Goal: Task Accomplishment & Management: Manage account settings

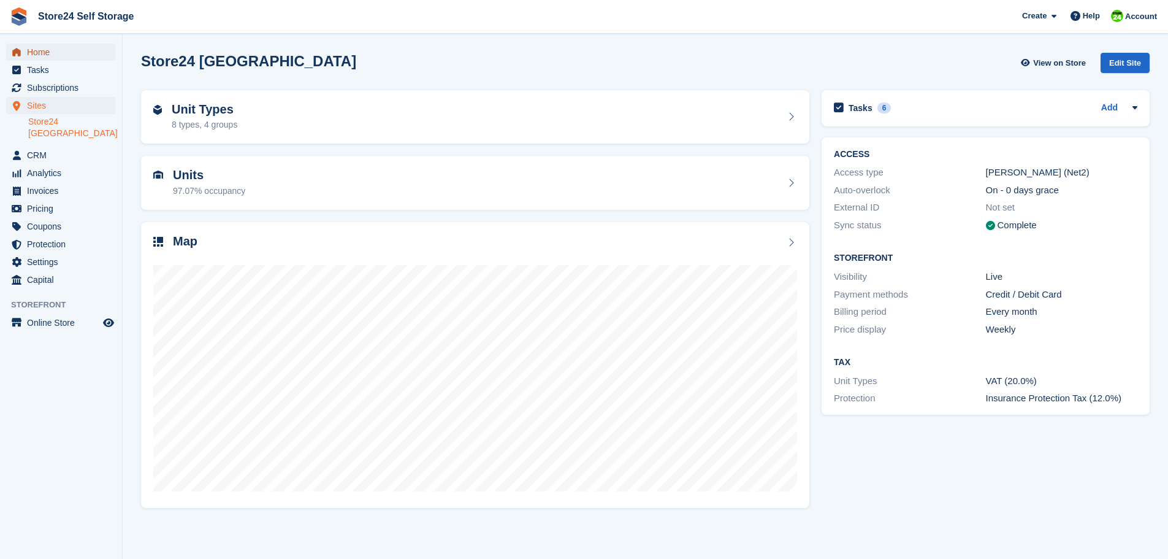
click at [37, 52] on span "Home" at bounding box center [64, 52] width 74 height 17
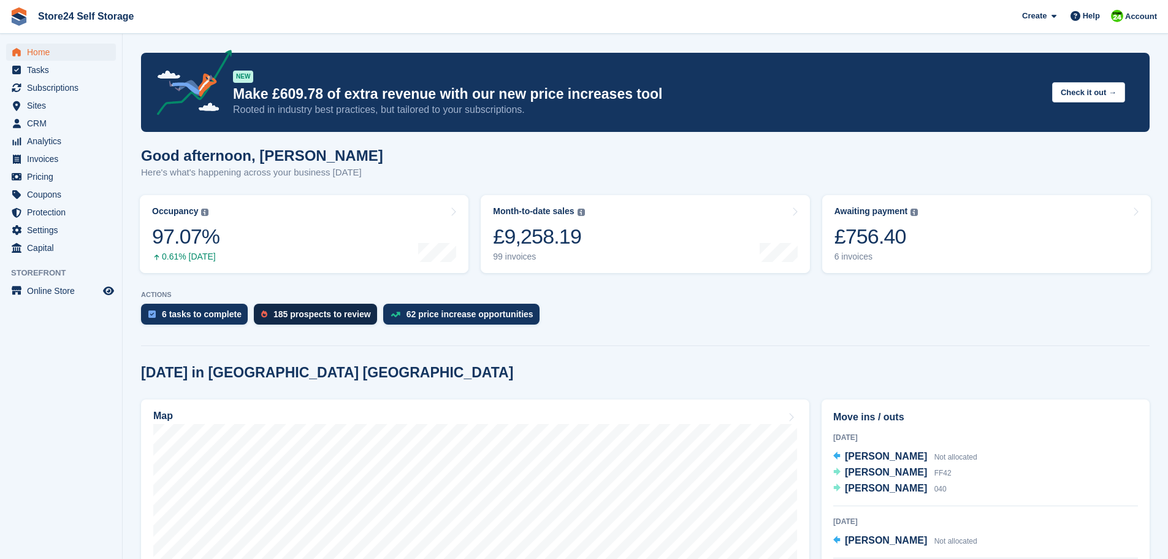
click at [305, 315] on div "185 prospects to review" at bounding box center [323, 314] width 98 height 10
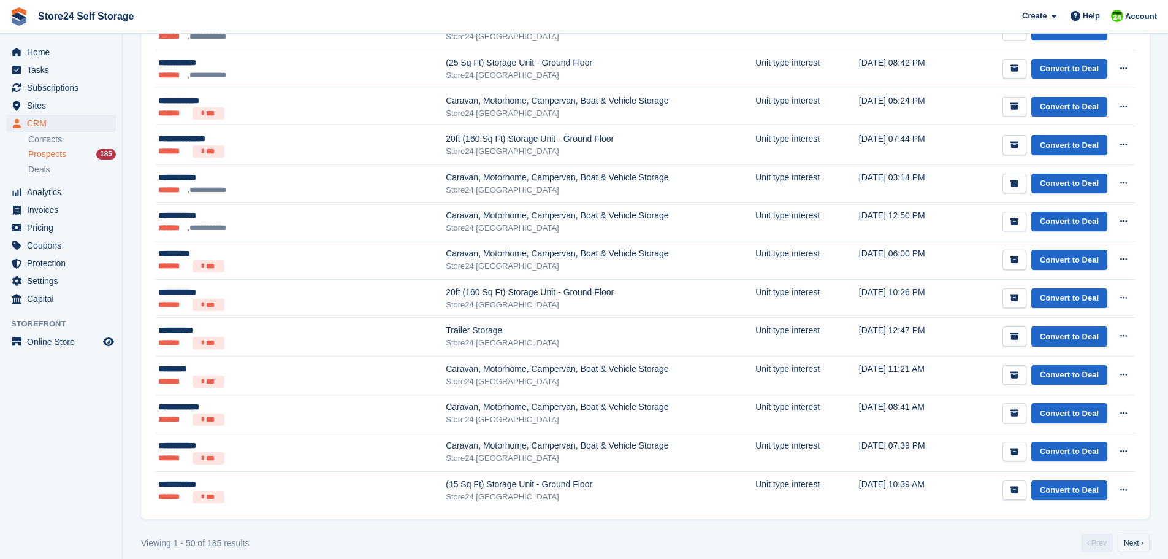
scroll to position [1606, 0]
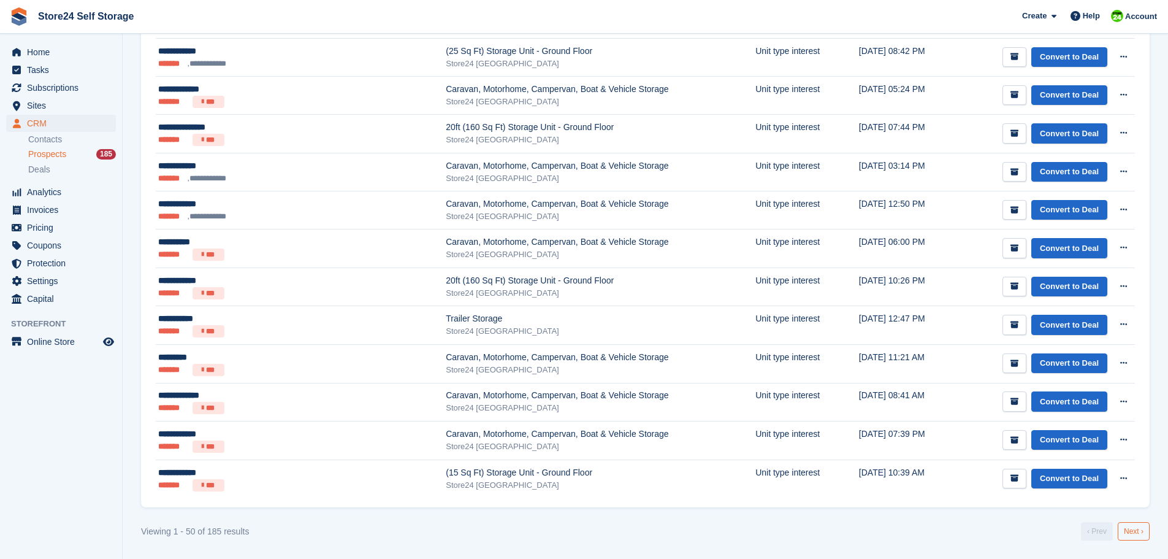
click at [1136, 530] on link "Next ›" at bounding box center [1134, 531] width 32 height 18
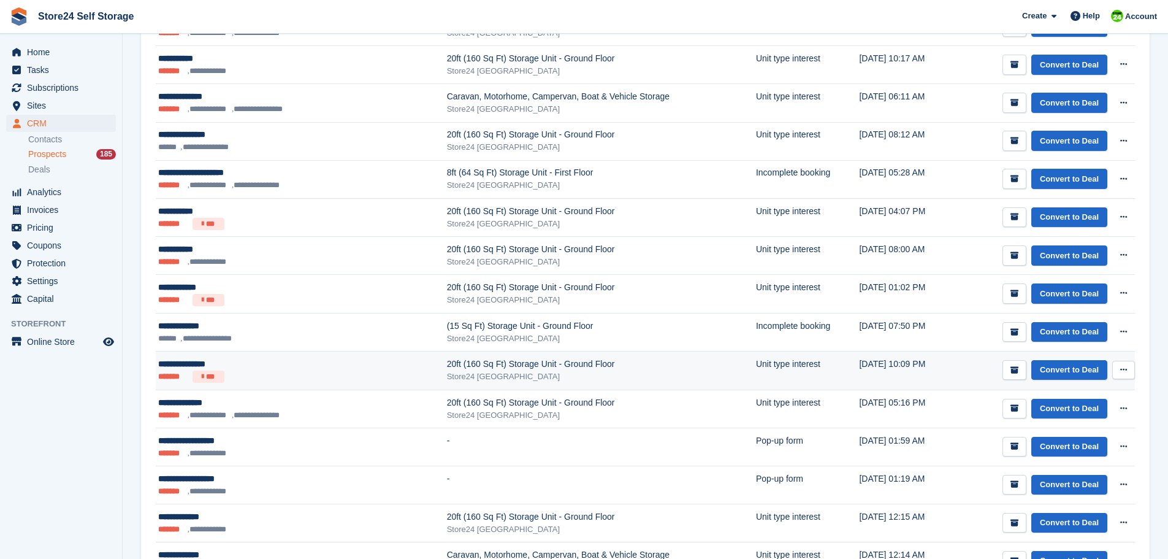
scroll to position [1606, 0]
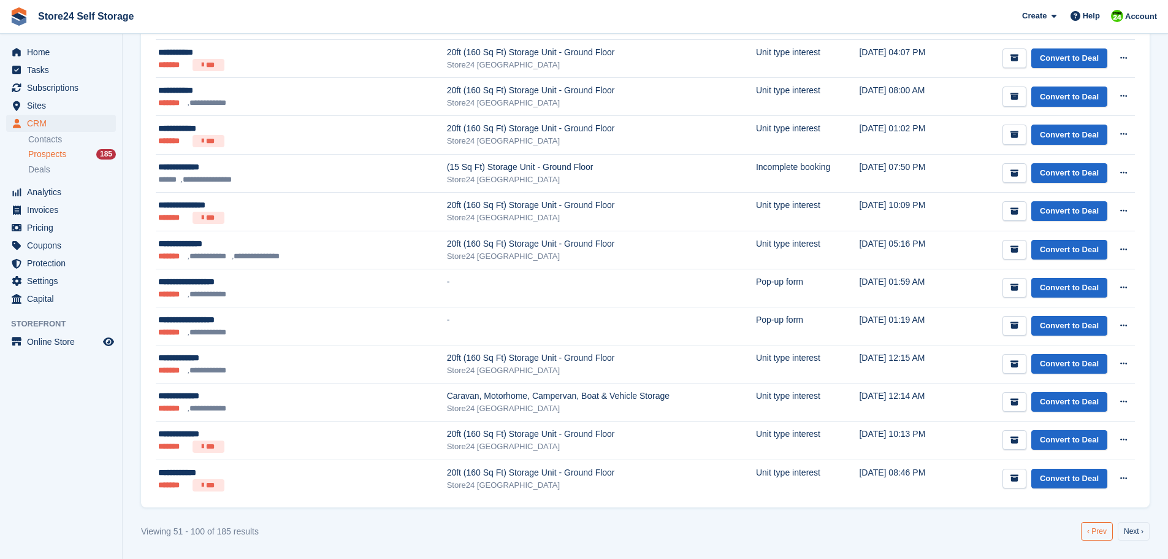
click at [1097, 527] on link "‹ Prev" at bounding box center [1097, 531] width 32 height 18
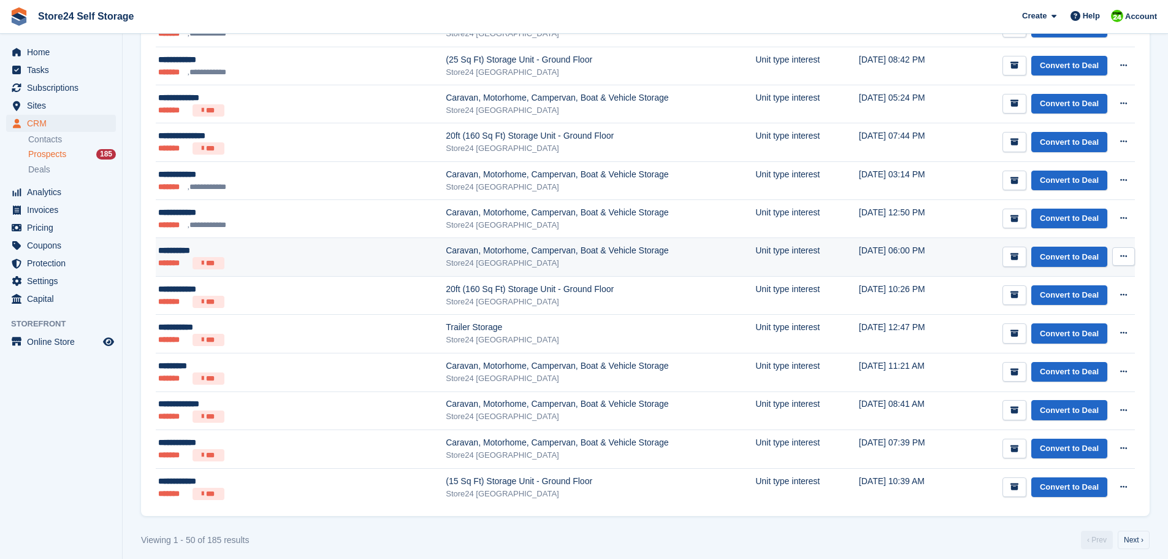
scroll to position [1606, 0]
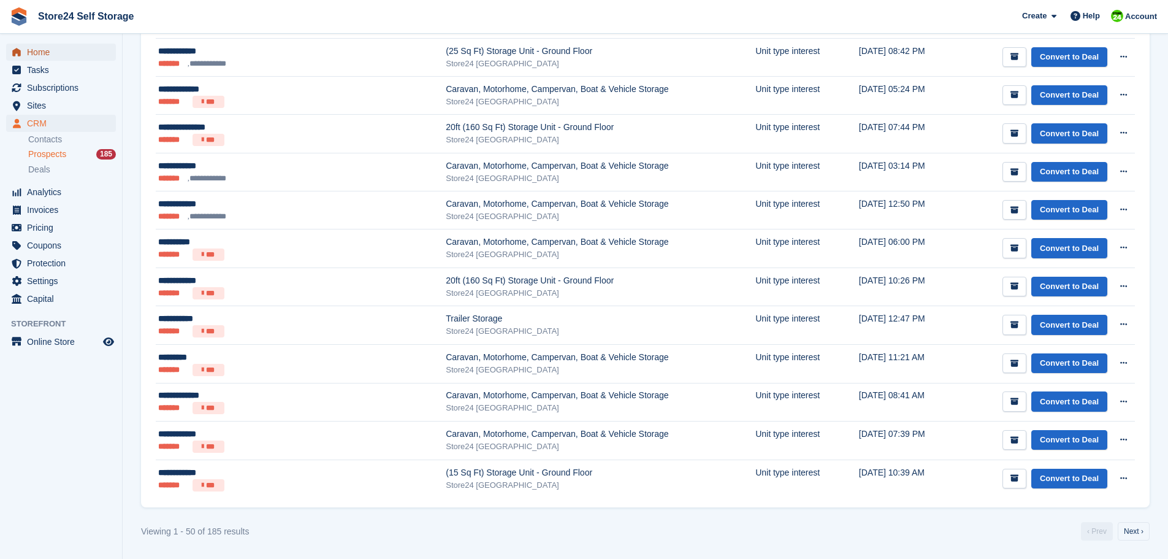
click at [47, 52] on span "Home" at bounding box center [64, 52] width 74 height 17
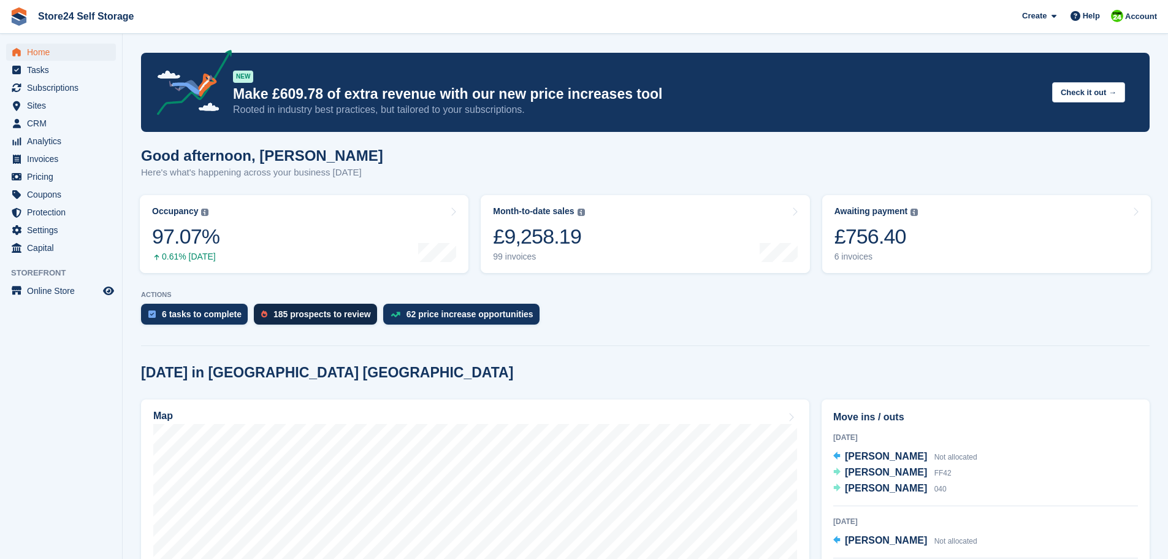
click at [303, 312] on div "185 prospects to review" at bounding box center [323, 314] width 98 height 10
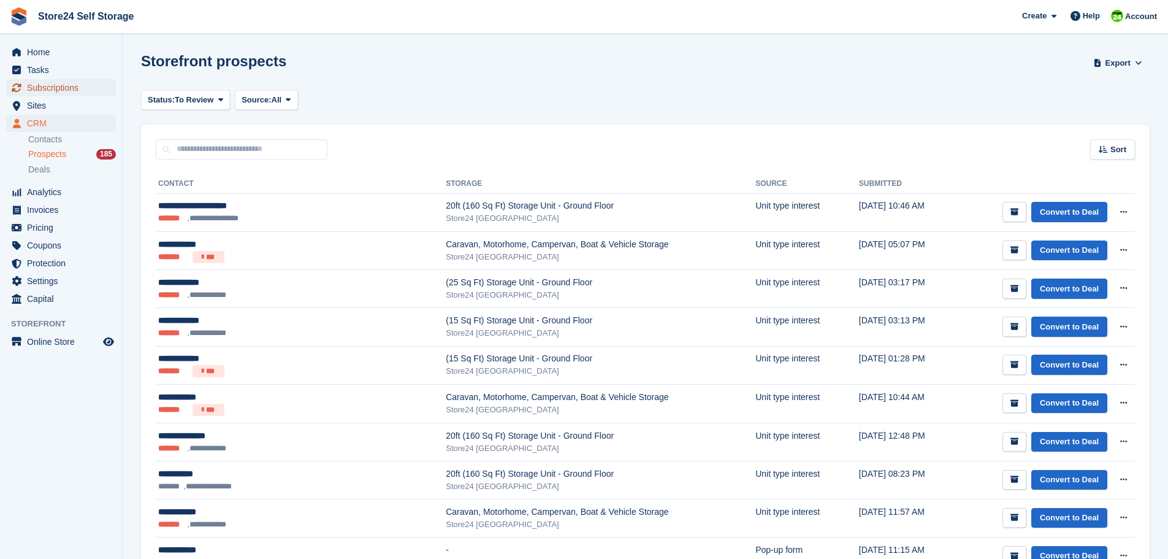
click at [47, 84] on span "Subscriptions" at bounding box center [64, 87] width 74 height 17
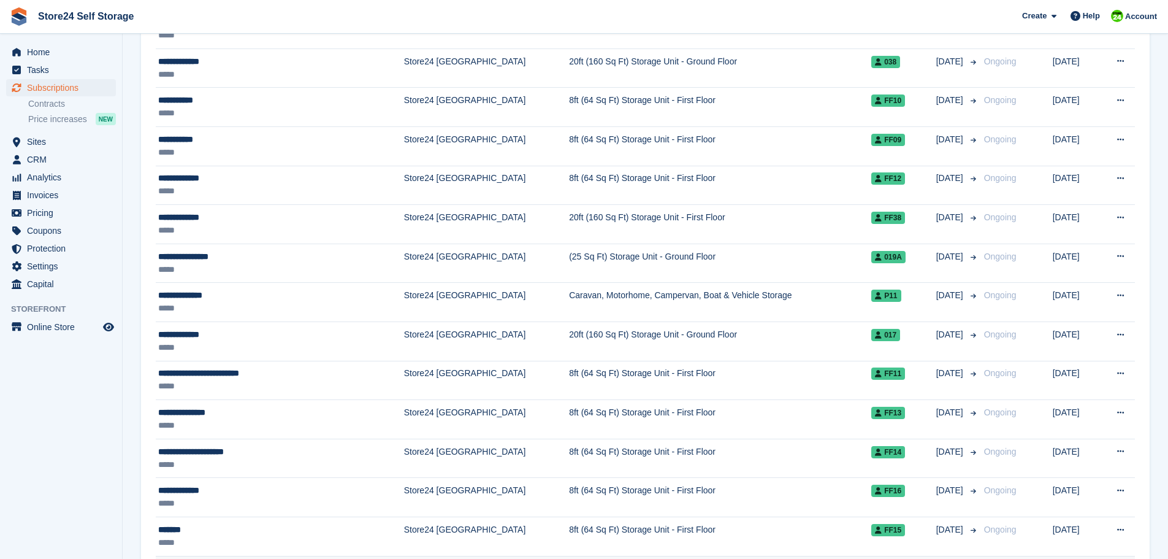
scroll to position [1656, 0]
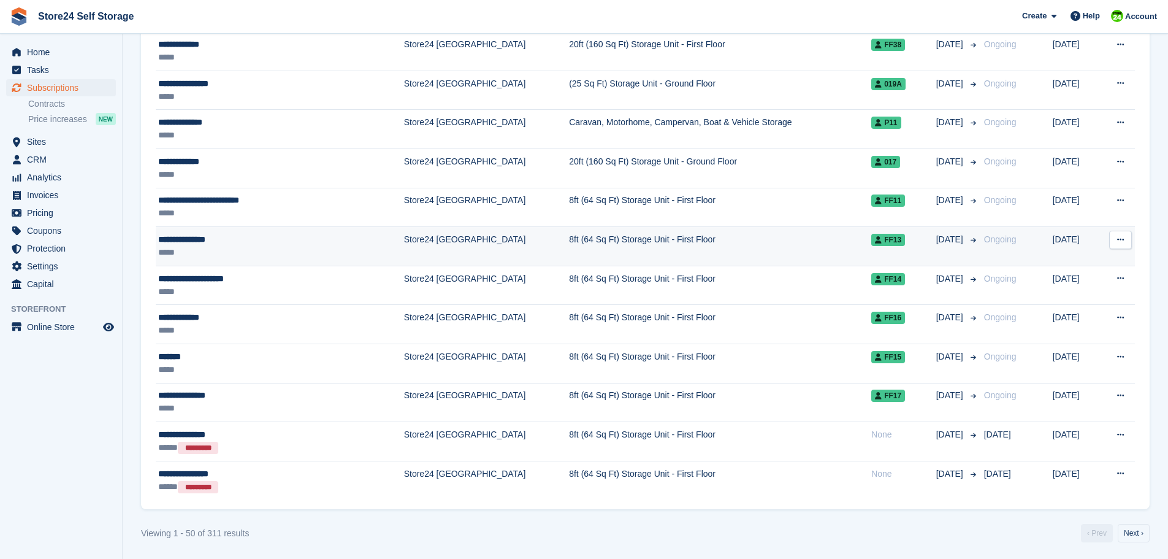
click at [187, 240] on div "**********" at bounding box center [248, 239] width 180 height 13
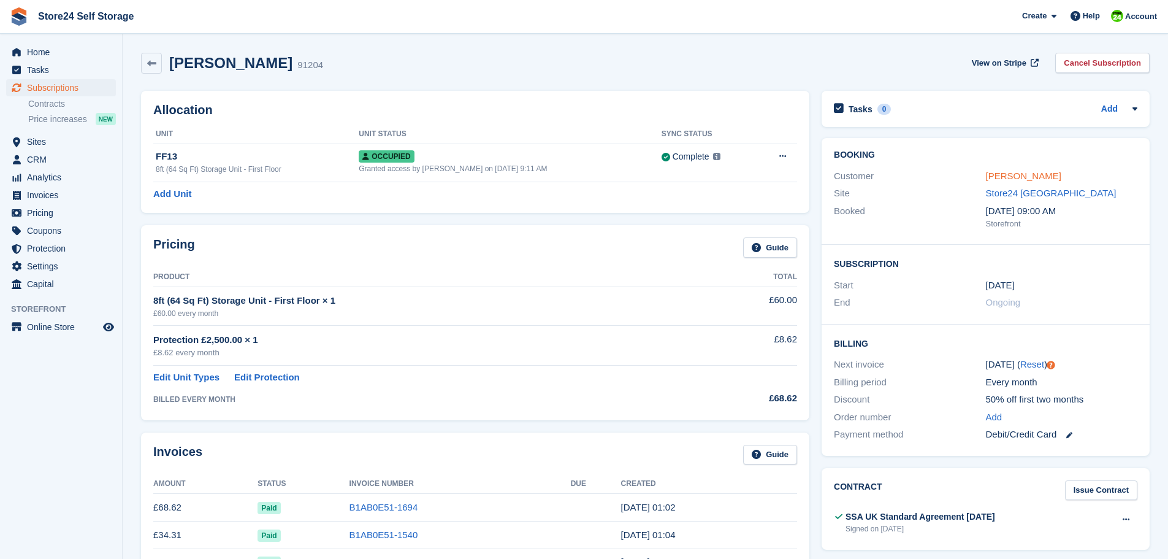
click at [1029, 174] on link "Jonathon Brooks" at bounding box center [1023, 175] width 75 height 10
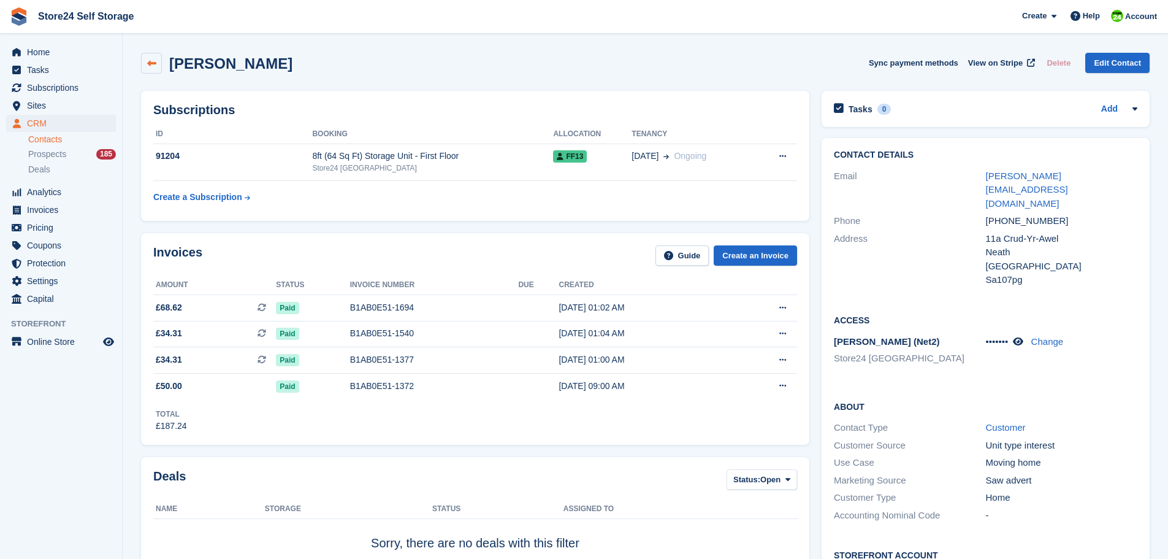
click at [152, 68] on link at bounding box center [151, 63] width 21 height 21
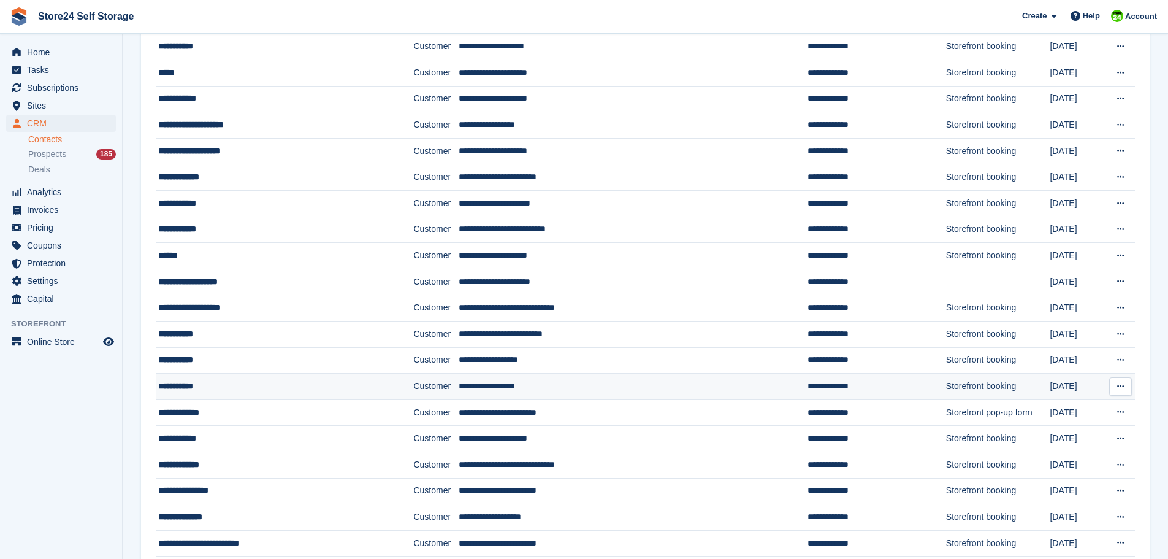
scroll to position [967, 0]
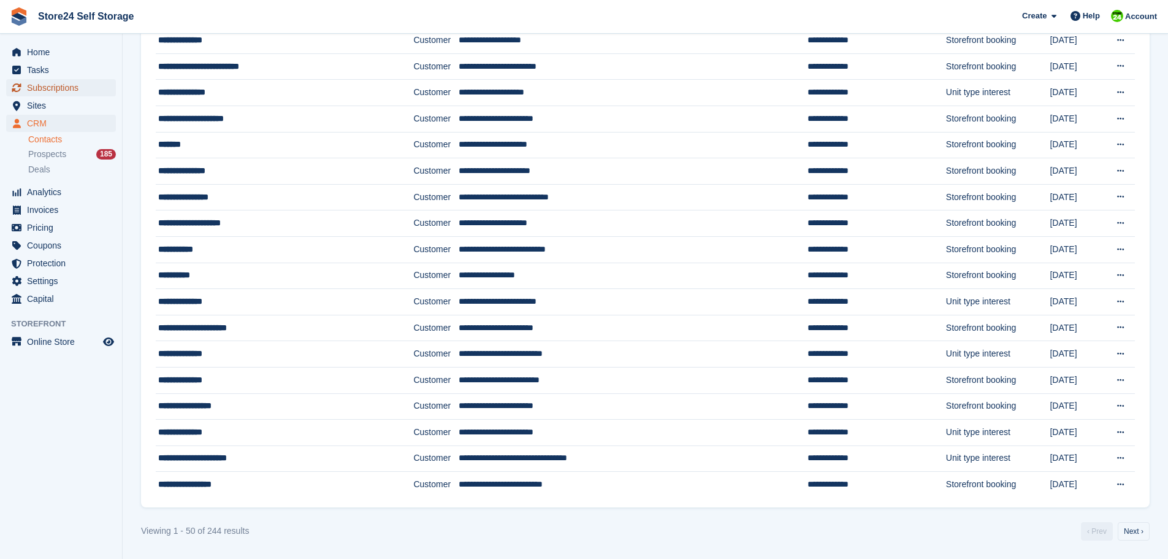
click at [53, 91] on span "Subscriptions" at bounding box center [64, 87] width 74 height 17
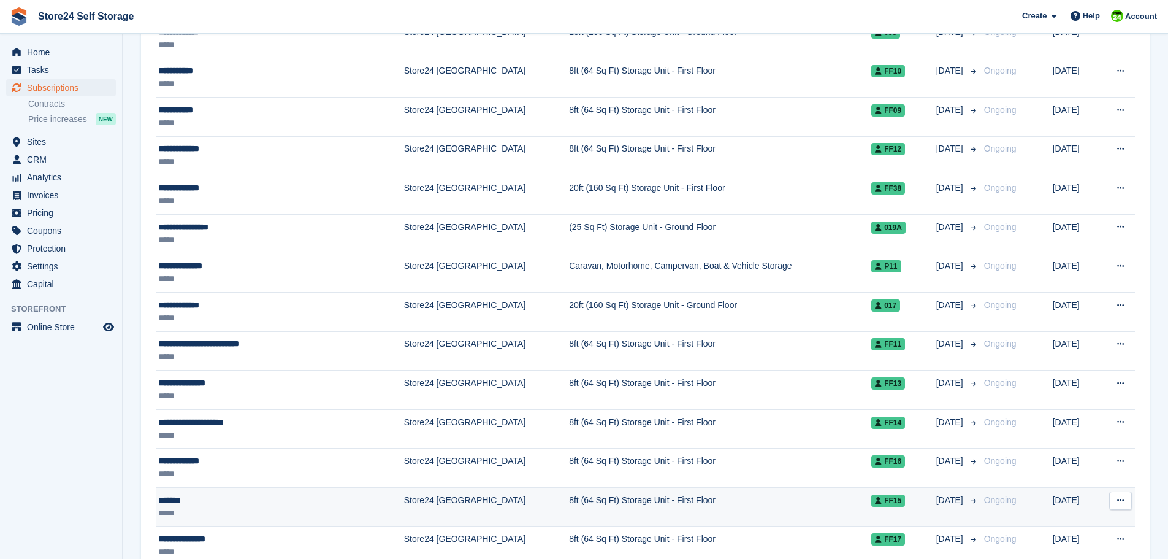
scroll to position [1658, 0]
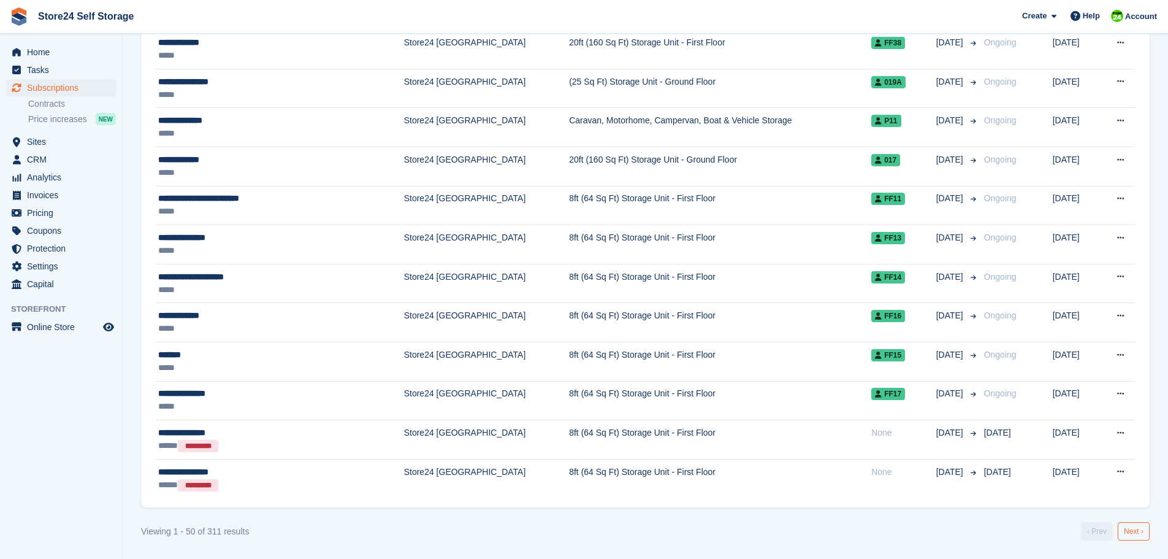
click at [1125, 530] on link "Next ›" at bounding box center [1134, 531] width 32 height 18
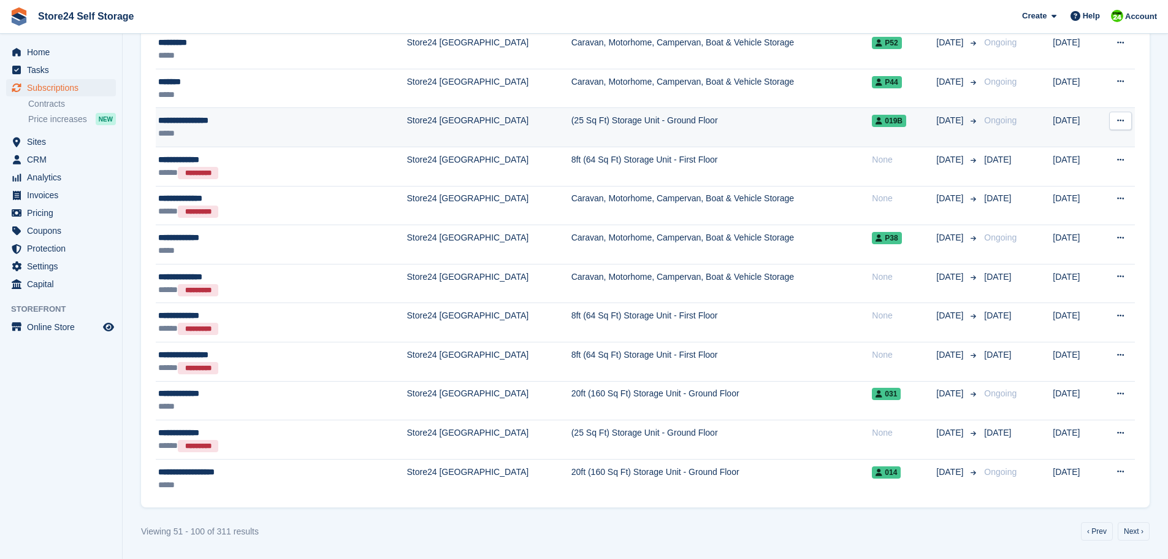
click at [179, 121] on div "**********" at bounding box center [249, 120] width 183 height 13
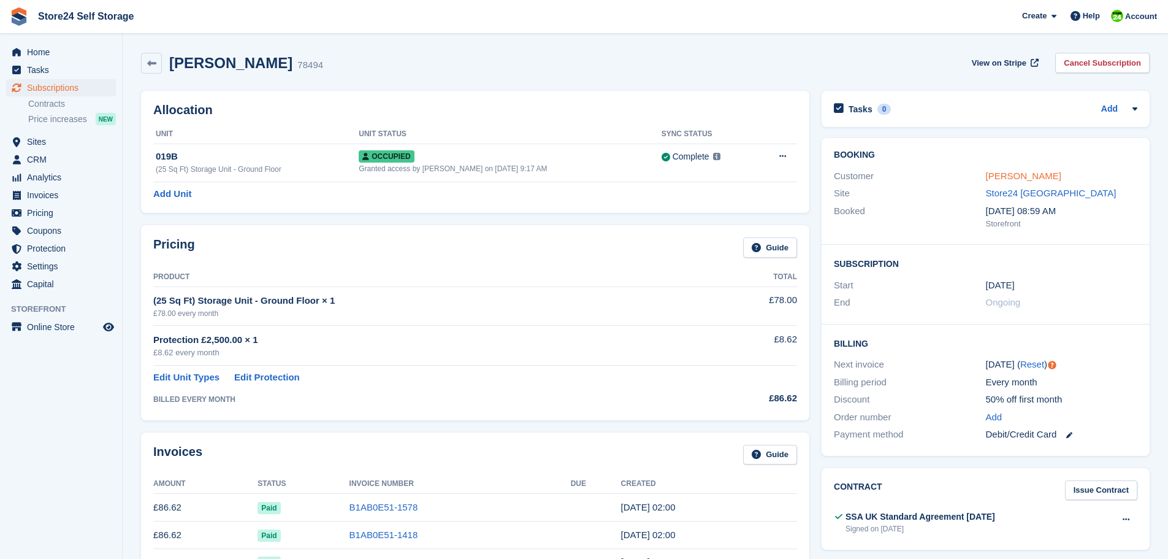
click at [1018, 172] on link "annette williams" at bounding box center [1023, 175] width 75 height 10
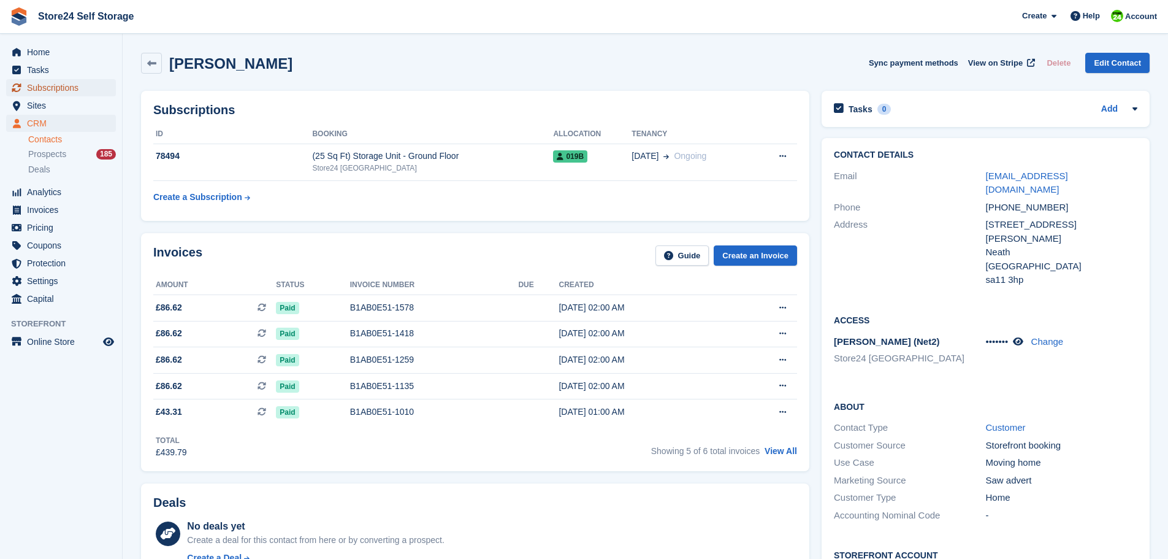
click at [39, 86] on span "Subscriptions" at bounding box center [64, 87] width 74 height 17
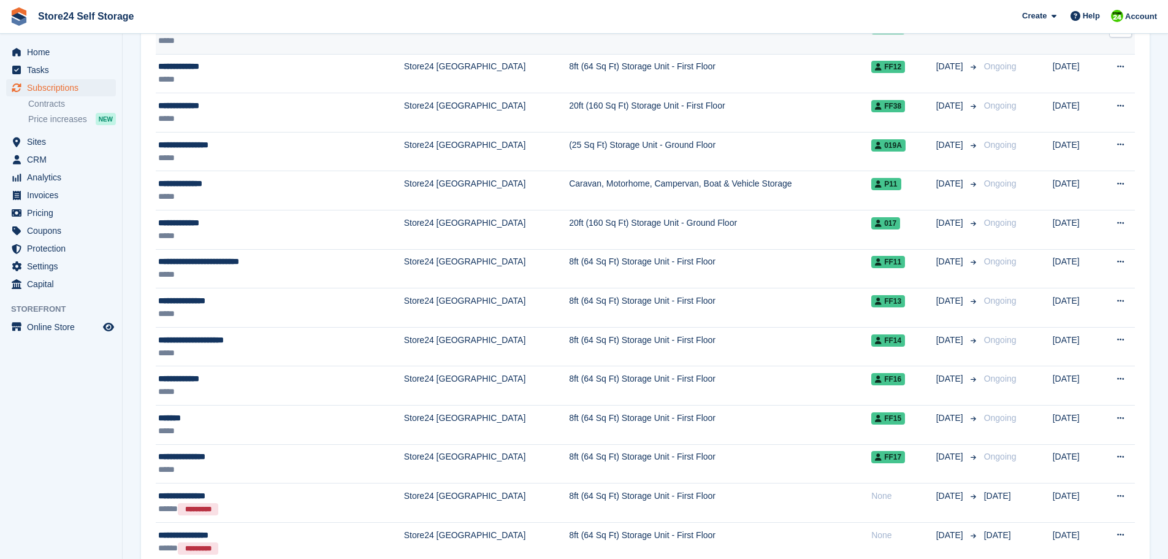
scroll to position [1658, 0]
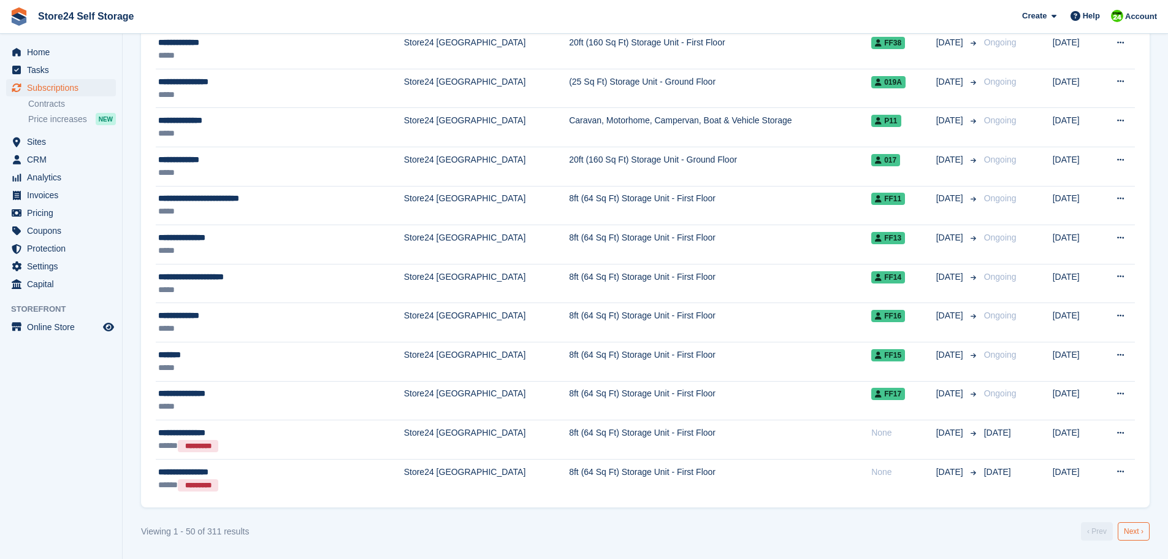
click at [1138, 534] on link "Next ›" at bounding box center [1134, 531] width 32 height 18
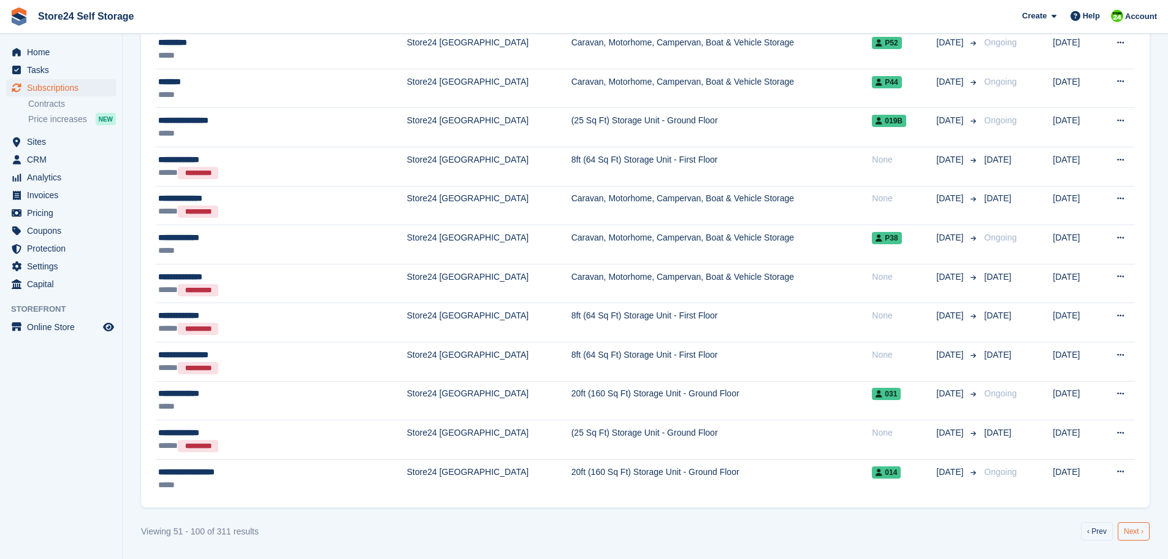
click at [1130, 529] on link "Next ›" at bounding box center [1134, 531] width 32 height 18
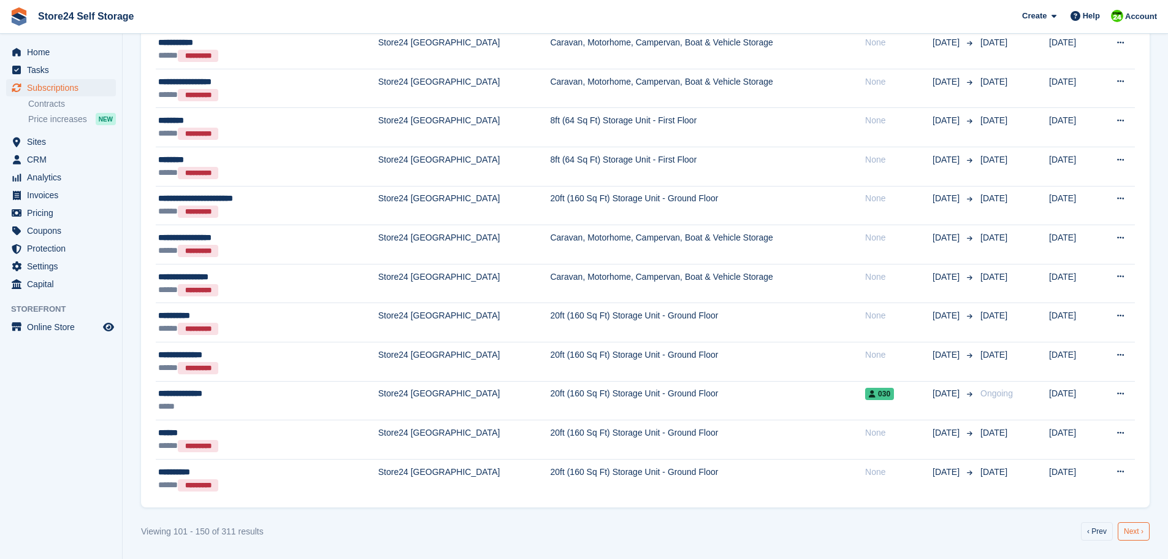
click at [1125, 530] on link "Next ›" at bounding box center [1134, 531] width 32 height 18
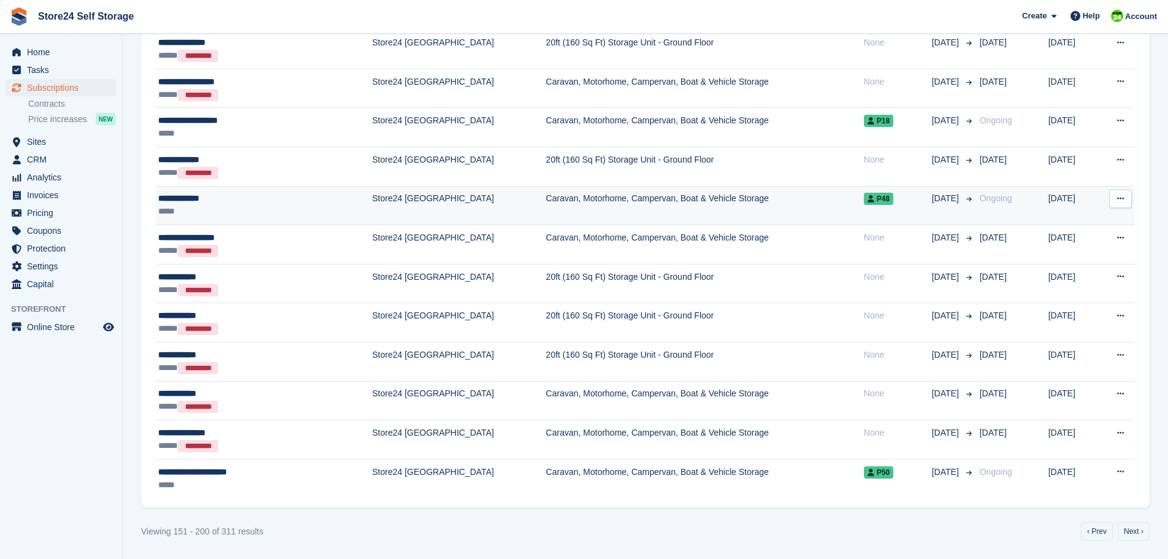
click at [176, 201] on div "**********" at bounding box center [232, 198] width 149 height 13
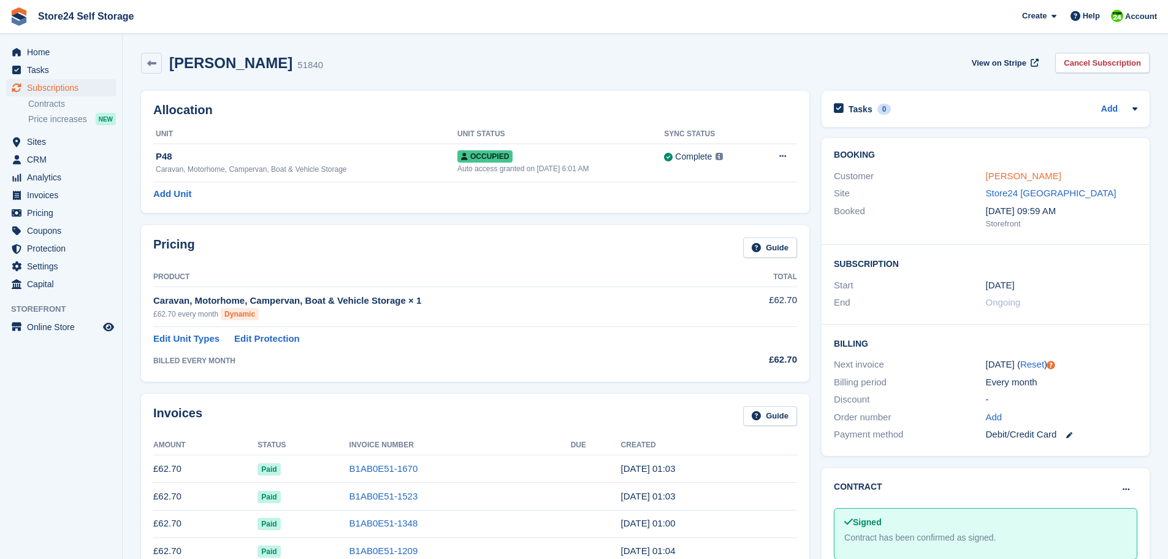
click at [1022, 177] on link "[PERSON_NAME]" at bounding box center [1023, 175] width 75 height 10
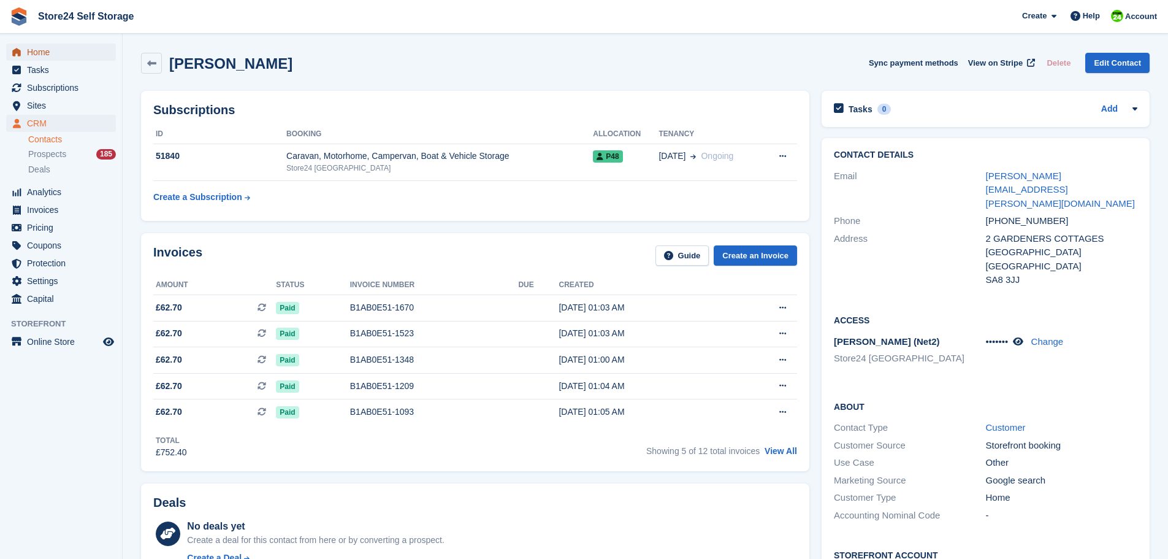
click at [36, 56] on span "Home" at bounding box center [64, 52] width 74 height 17
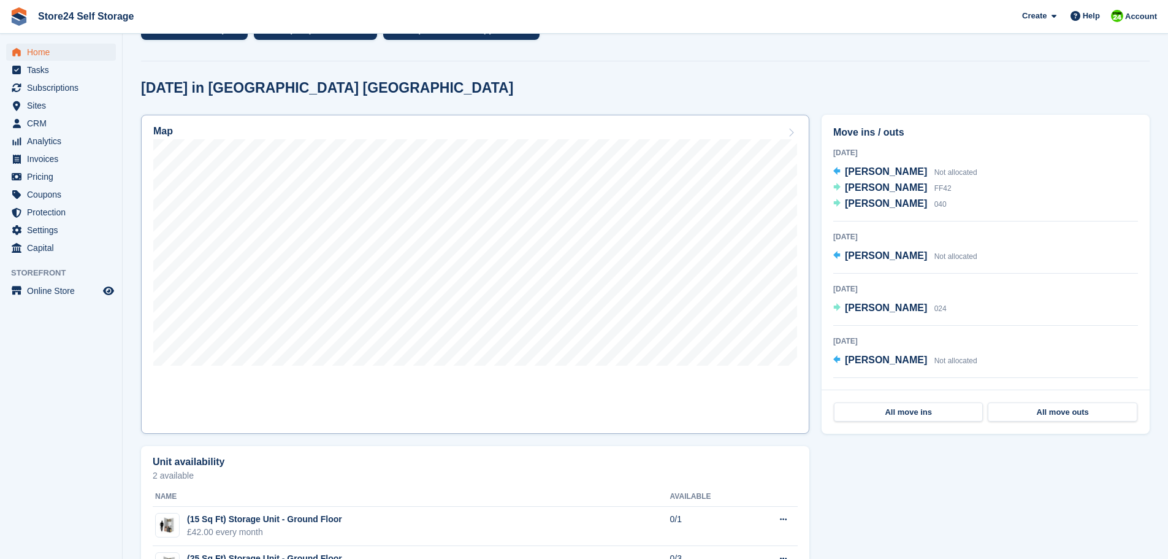
scroll to position [307, 0]
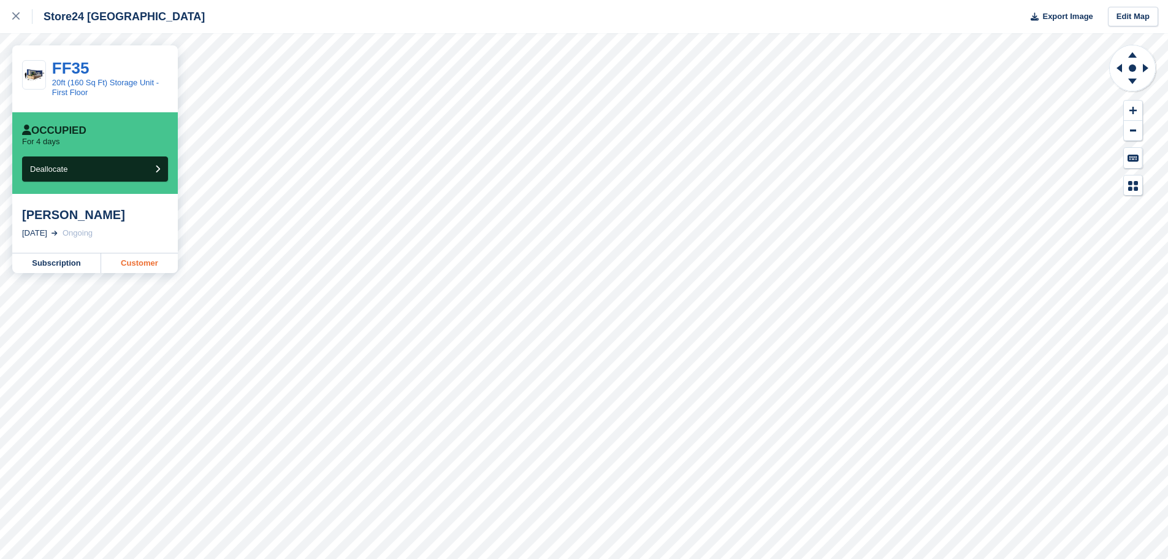
click at [132, 262] on link "Customer" at bounding box center [139, 263] width 77 height 20
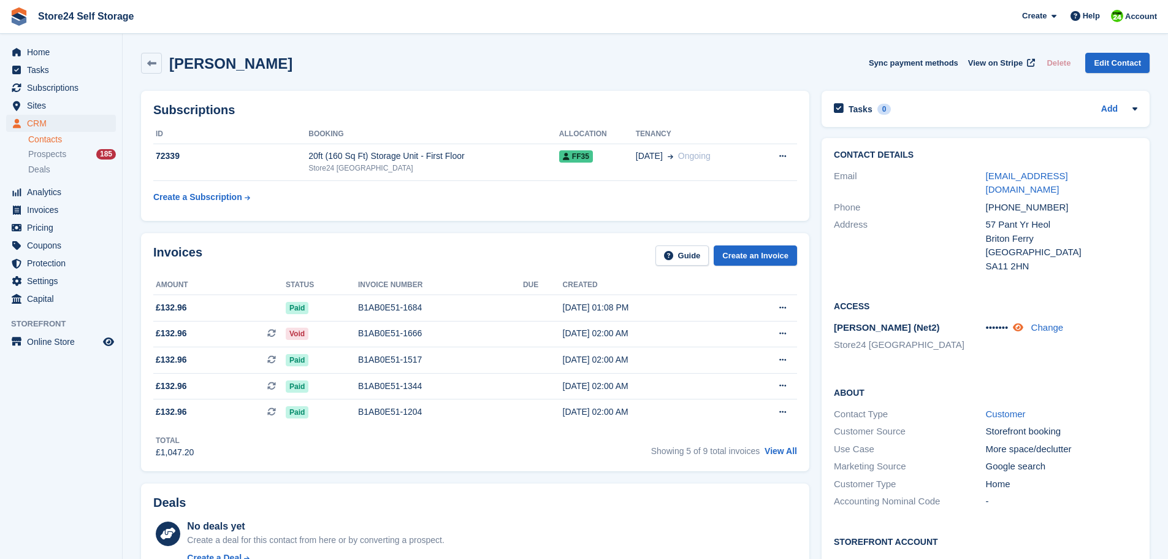
click at [1020, 323] on icon at bounding box center [1018, 327] width 10 height 9
